Goal: Information Seeking & Learning: Learn about a topic

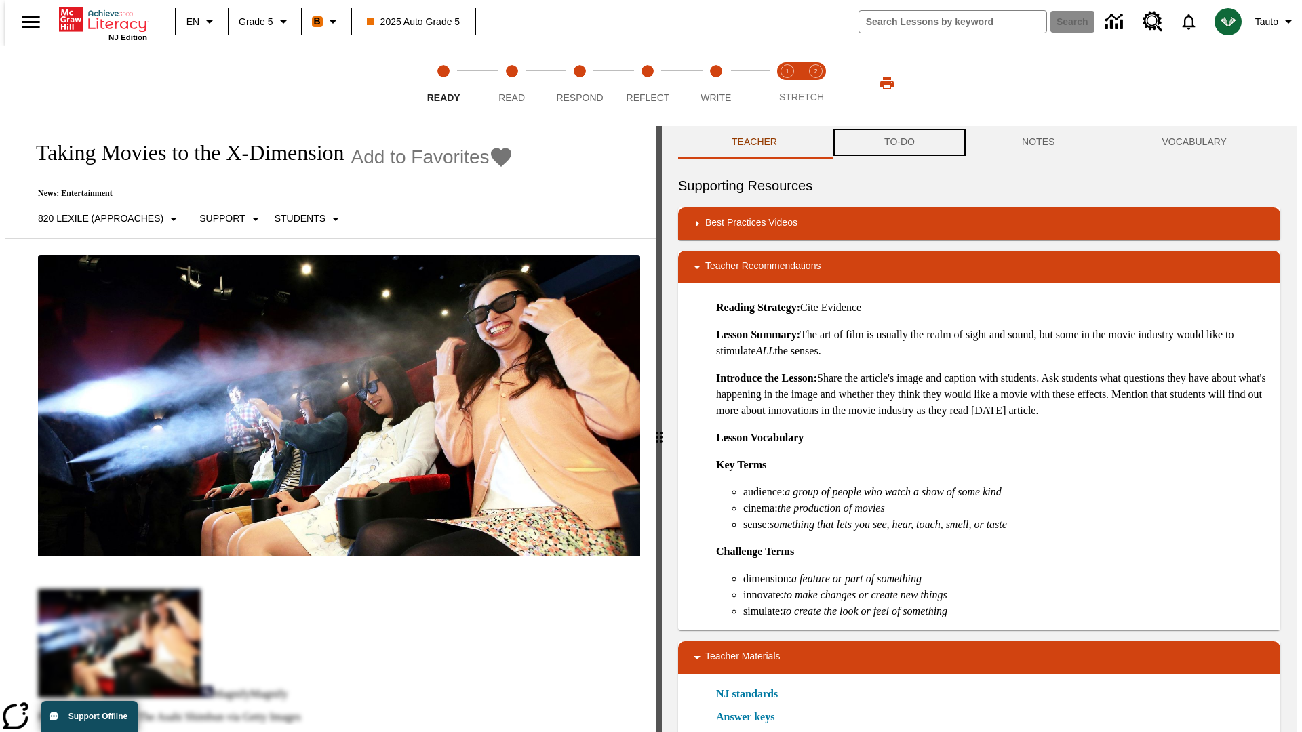
click at [899, 142] on button "TO-DO" at bounding box center [900, 142] width 138 height 33
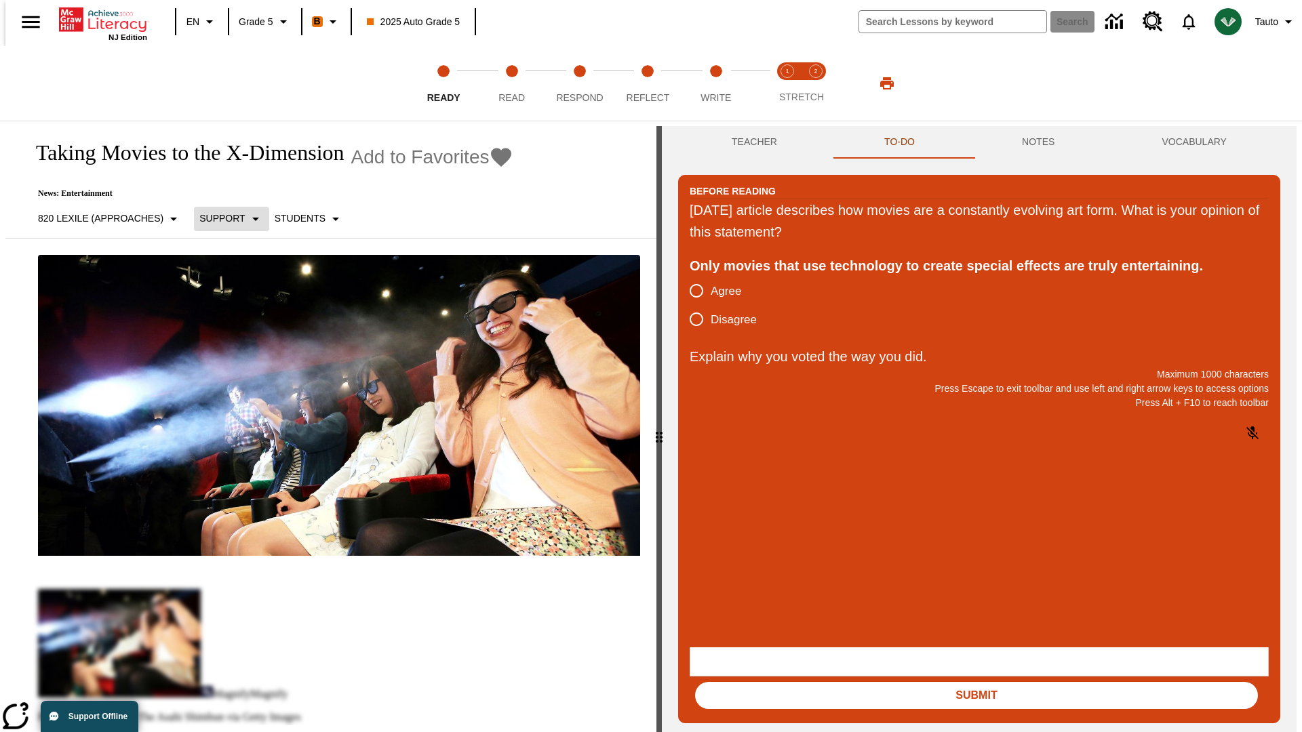
click at [224, 218] on p "Support" at bounding box center [221, 219] width 45 height 14
click at [239, 298] on p "Support" at bounding box center [239, 298] width 80 height 14
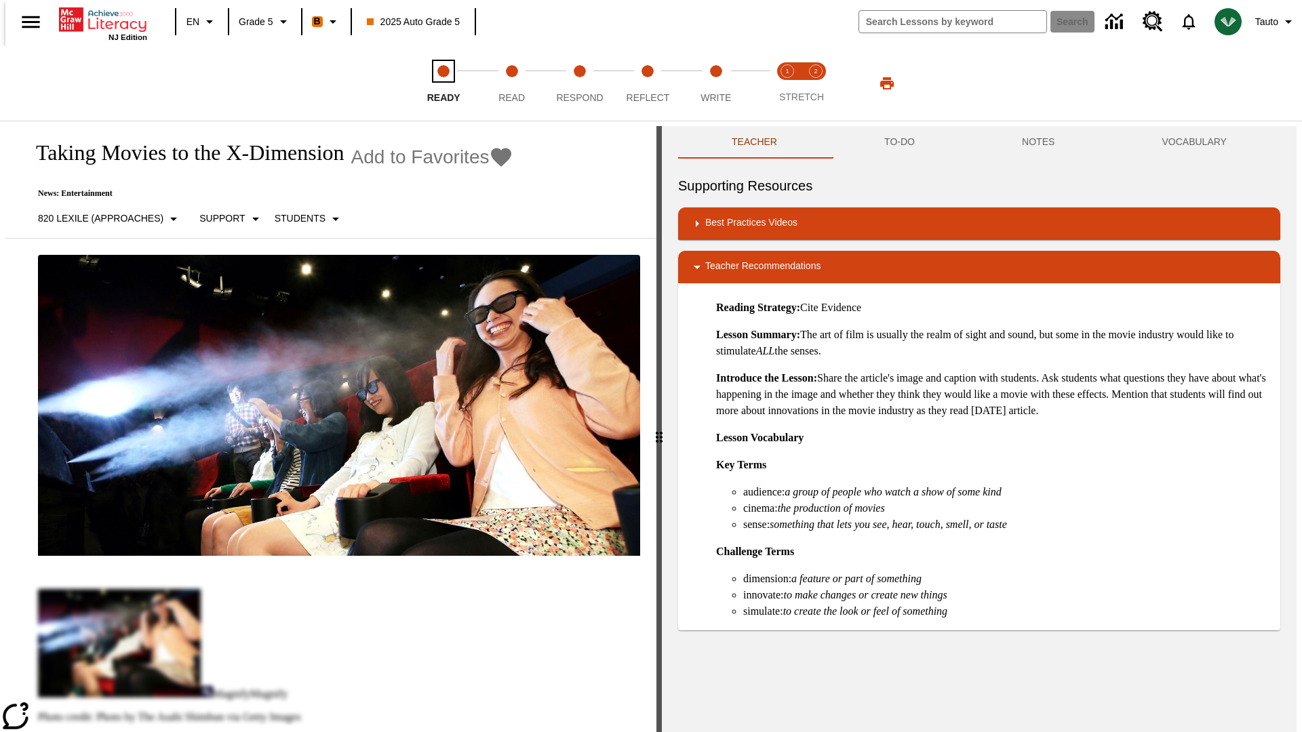
click at [444, 83] on span "Ready" at bounding box center [443, 92] width 33 height 24
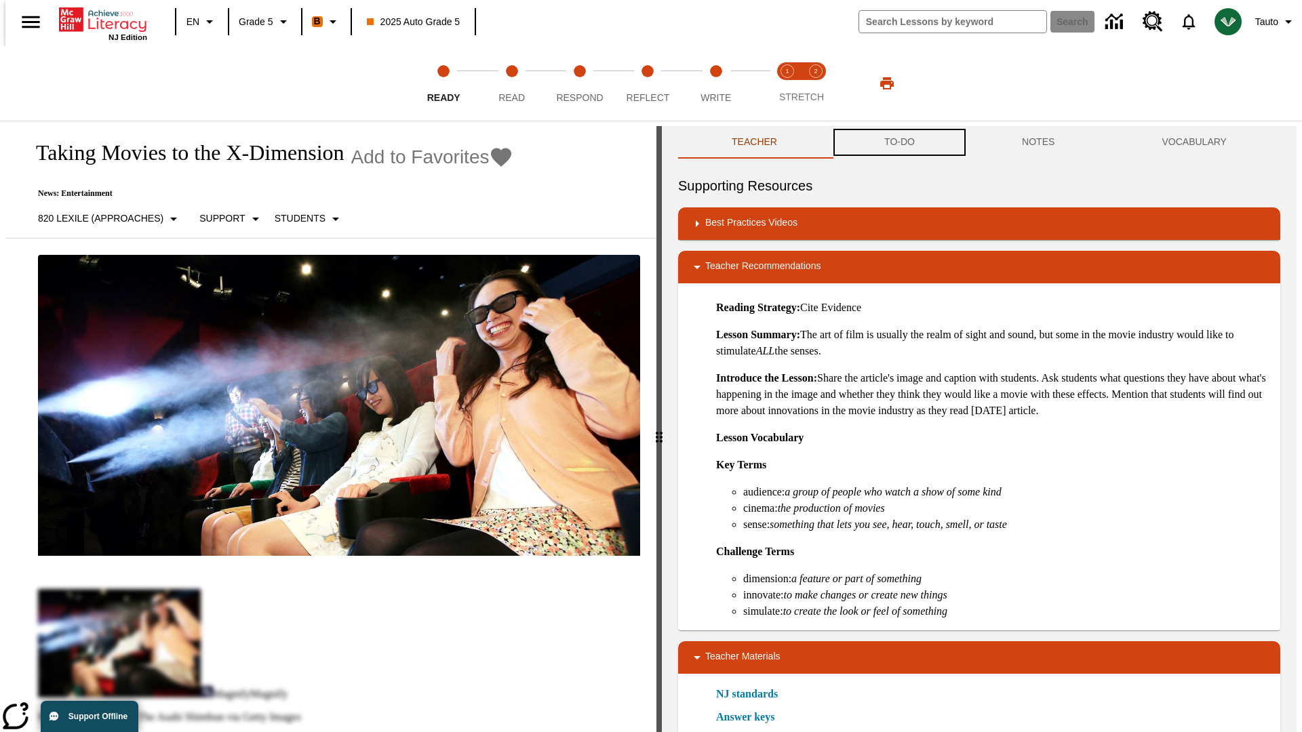
click at [899, 142] on button "TO-DO" at bounding box center [900, 142] width 138 height 33
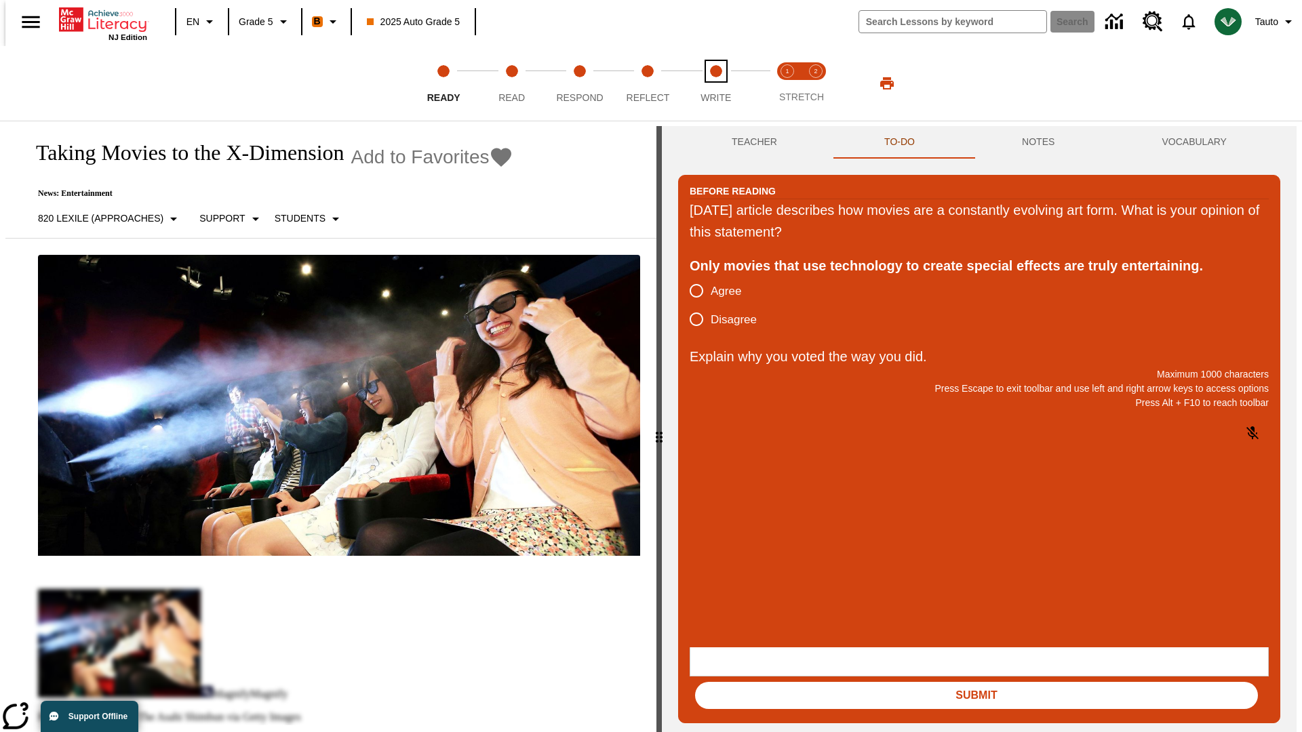
click at [715, 83] on span "Write" at bounding box center [716, 92] width 31 height 24
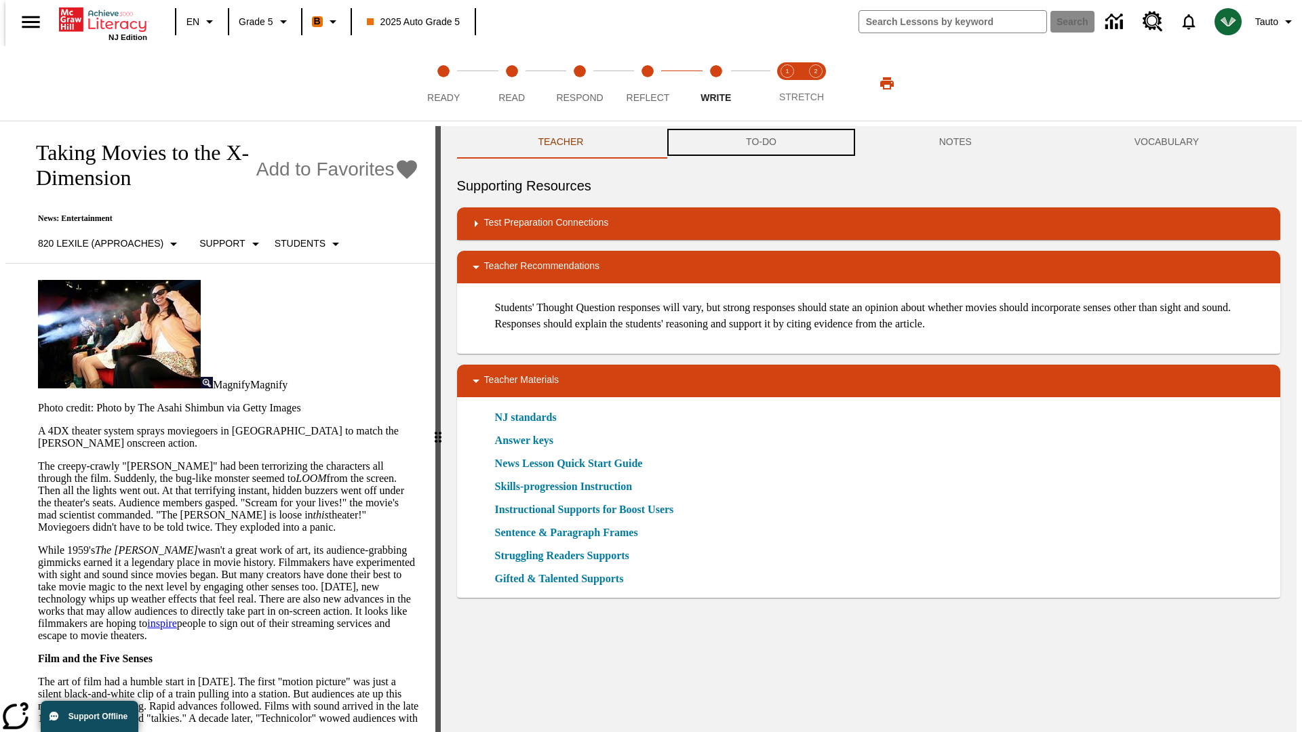
scroll to position [1, 0]
